Goal: Check status: Check status

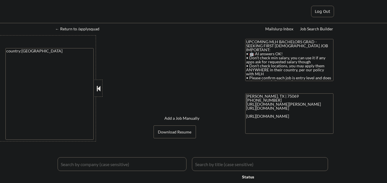
select select ""applied""
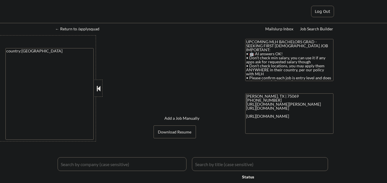
select select ""applied""
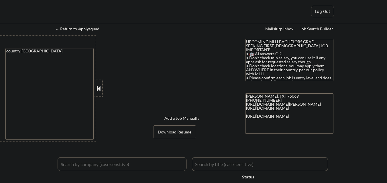
select select ""applied""
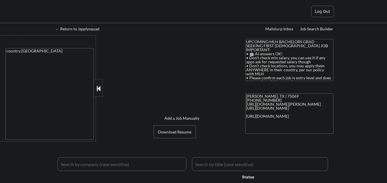
select select ""applied""
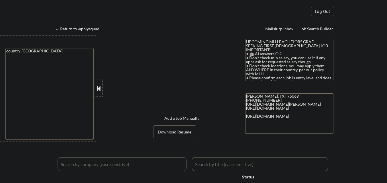
select select ""applied""
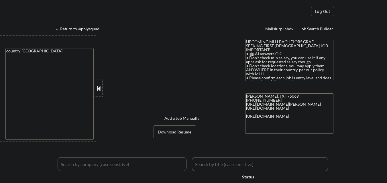
select select ""applied""
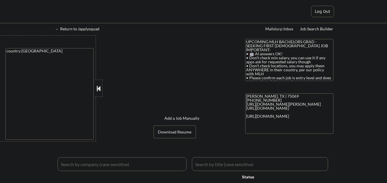
select select ""applied""
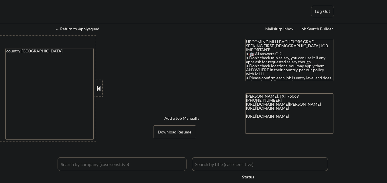
select select ""applied""
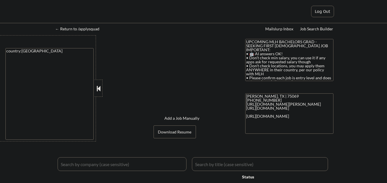
select select ""applied""
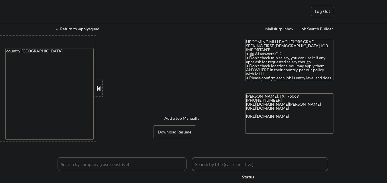
select select ""applied""
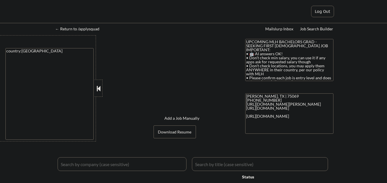
select select ""applied""
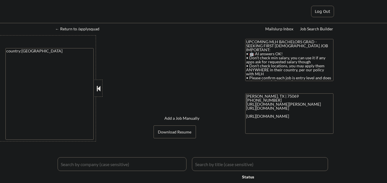
select select ""applied""
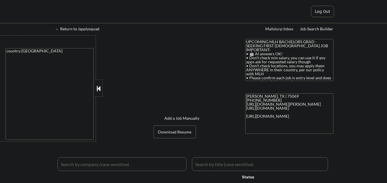
select select ""applied""
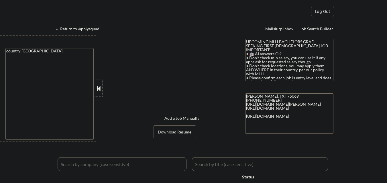
select select ""applied""
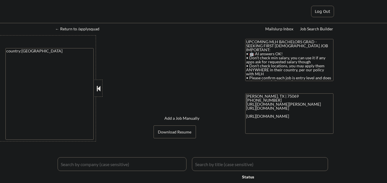
select select ""applied""
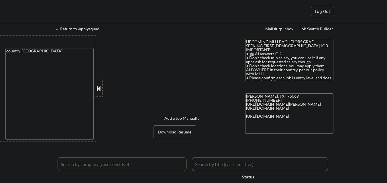
select select ""applied""
select select ""excluded__expired_""
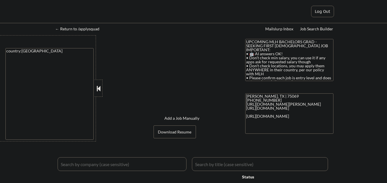
select select ""excluded__bad_match_""
select select ""excluded__expired_""
select select ""excluded__bad_match_""
select select ""excluded__expired_""
select select ""excluded__bad_match_""
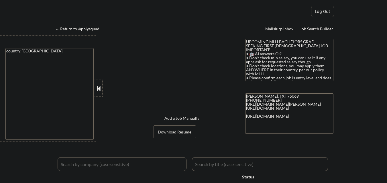
select select ""excluded__bad_match_""
select select ""excluded__expired_""
select select ""excluded__bad_match_""
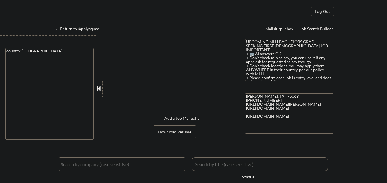
select select ""excluded__expired_""
select select ""excluded__bad_match_""
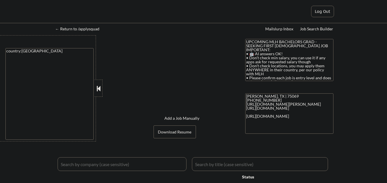
select select ""excluded__expired_""
select select ""excluded__bad_match_""
select select ""excluded__other_""
select select ""excluded__bad_match_""
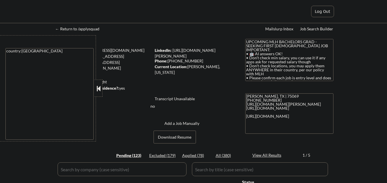
select select ""pending""
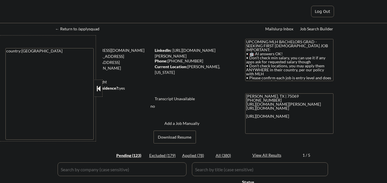
select select ""pending""
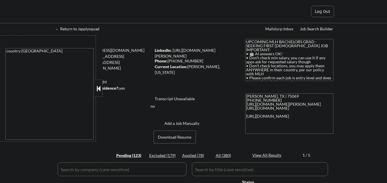
select select ""pending""
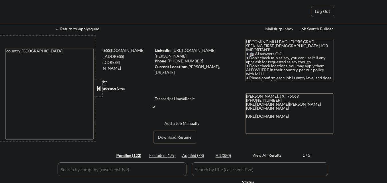
select select ""pending""
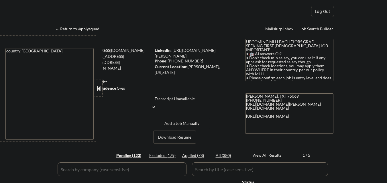
select select ""pending""
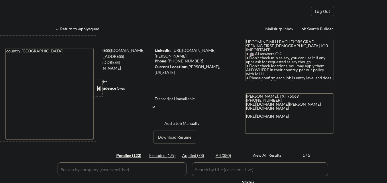
select select ""pending""
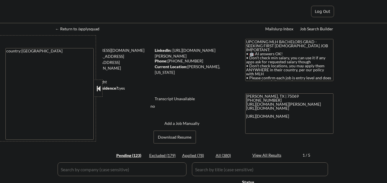
select select ""pending""
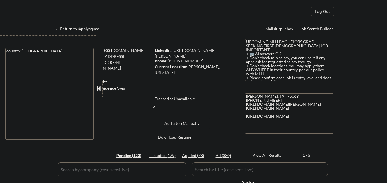
select select ""pending""
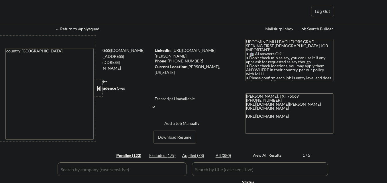
select select ""pending""
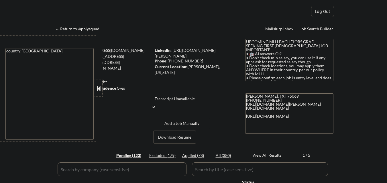
select select ""pending""
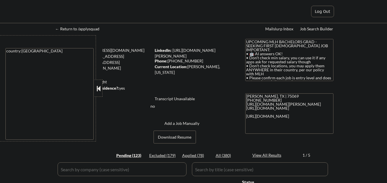
select select ""pending""
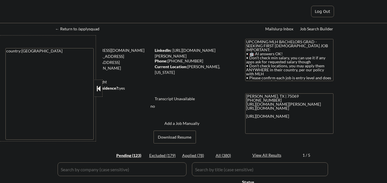
select select ""pending""
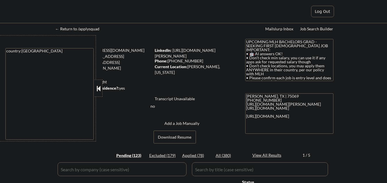
select select ""pending""
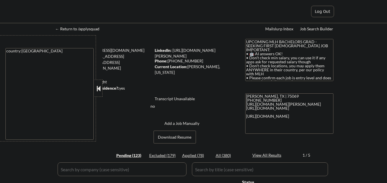
select select ""pending""
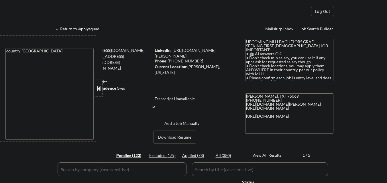
select select ""pending""
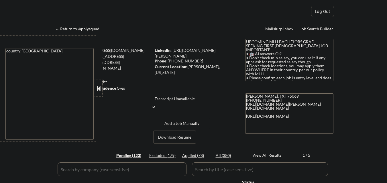
select select ""pending""
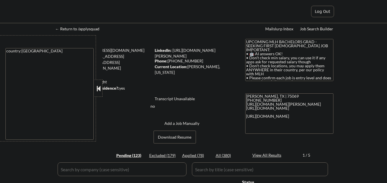
select select ""pending""
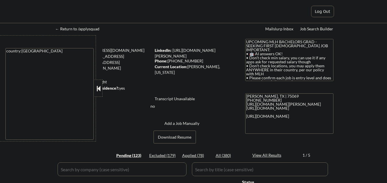
select select ""pending""
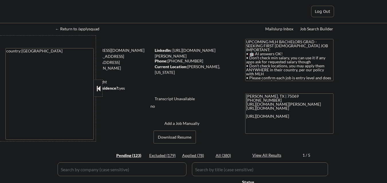
select select ""pending""
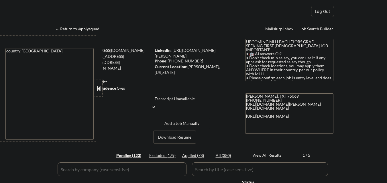
select select ""pending""
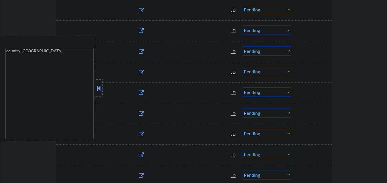
scroll to position [572, 0]
